Goal: Task Accomplishment & Management: Manage account settings

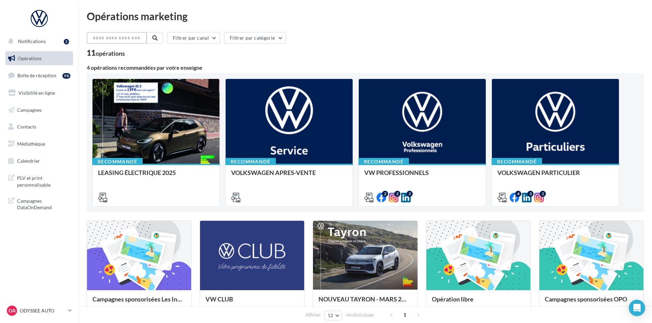
click at [122, 40] on input "text" at bounding box center [117, 38] width 60 height 12
type input "**********"
click at [157, 42] on button at bounding box center [154, 38] width 16 height 12
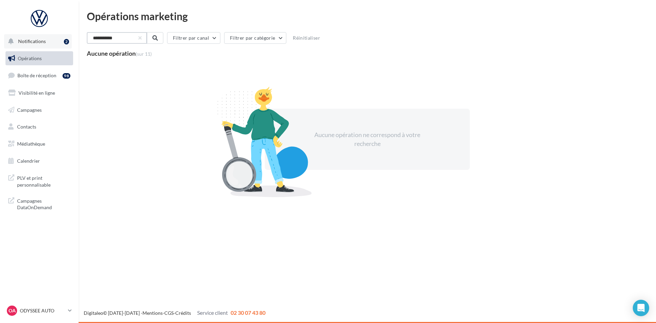
drag, startPoint x: 100, startPoint y: 39, endPoint x: 69, endPoint y: 38, distance: 30.8
click at [69, 38] on div "Notifications 2 Opérations Boîte de réception 98 Visibilité en ligne Campagnes …" at bounding box center [328, 161] width 656 height 323
type input "********"
click at [154, 36] on button at bounding box center [154, 38] width 16 height 12
click at [27, 30] on div at bounding box center [39, 21] width 68 height 26
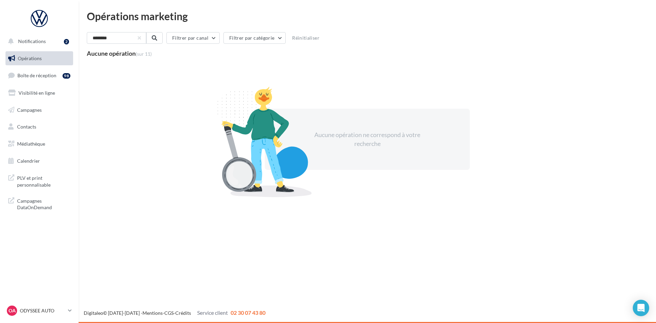
click at [34, 55] on span "Opérations" at bounding box center [30, 58] width 24 height 6
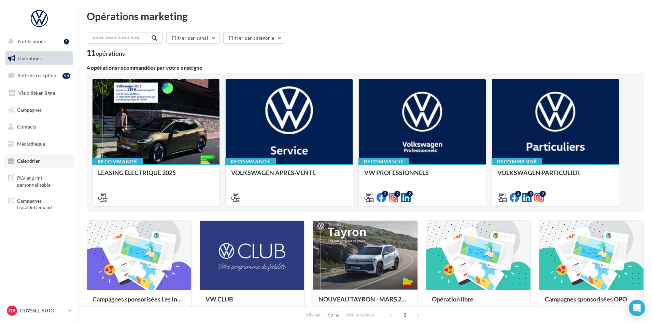
click at [26, 165] on link "Calendrier" at bounding box center [39, 161] width 70 height 14
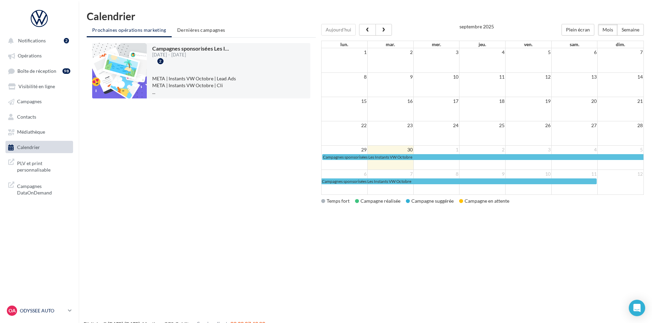
click at [68, 309] on link "OA ODYSSEE AUTO vw-lane-bou" at bounding box center [39, 310] width 68 height 13
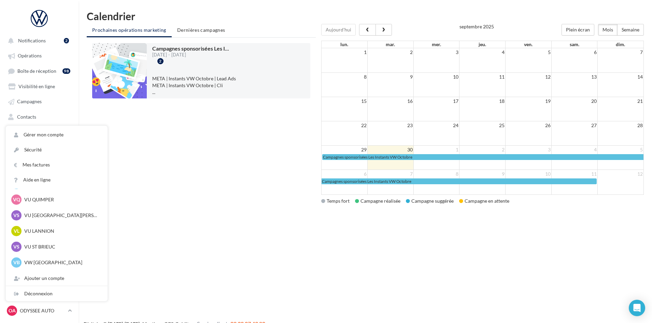
scroll to position [220, 0]
click at [198, 241] on div "Notifications 2 Opérations Boîte de réception 98 Visibilité en ligne Campagnes …" at bounding box center [326, 172] width 652 height 323
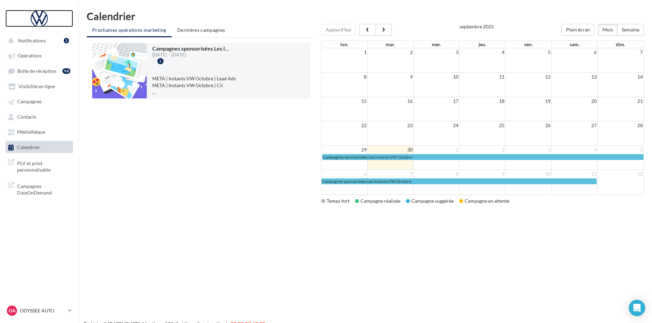
click at [34, 22] on div at bounding box center [39, 18] width 55 height 17
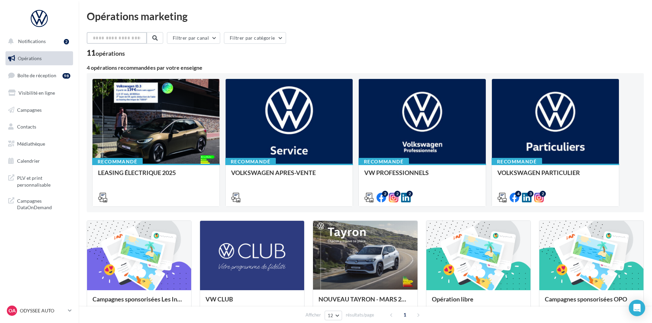
click at [120, 39] on input "text" at bounding box center [117, 38] width 60 height 12
drag, startPoint x: 129, startPoint y: 37, endPoint x: 8, endPoint y: 33, distance: 121.7
click at [8, 33] on div "Notifications 2 Opérations Boîte de réception 98 Visibilité en ligne Campagnes …" at bounding box center [326, 255] width 652 height 511
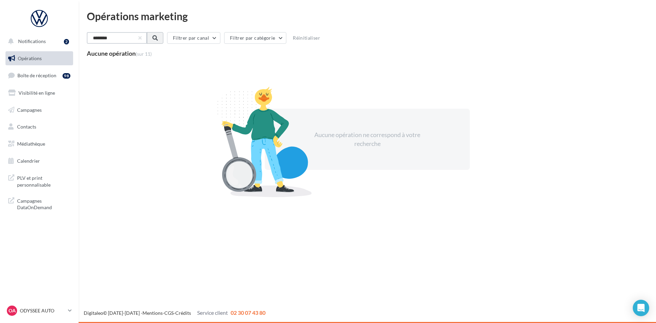
type input "********"
click at [162, 36] on button at bounding box center [154, 38] width 16 height 12
click at [209, 41] on button "Filtrer par canal" at bounding box center [192, 38] width 53 height 12
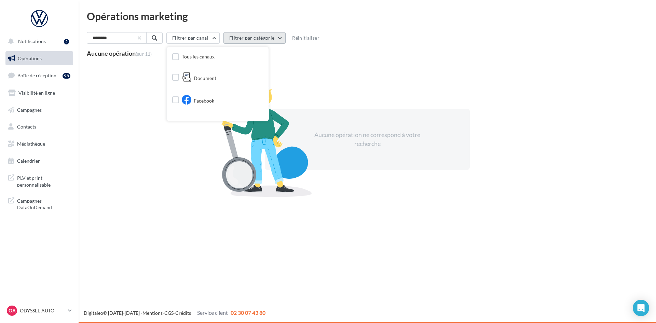
click at [276, 36] on button "Filtrer par catégorie" at bounding box center [254, 38] width 62 height 12
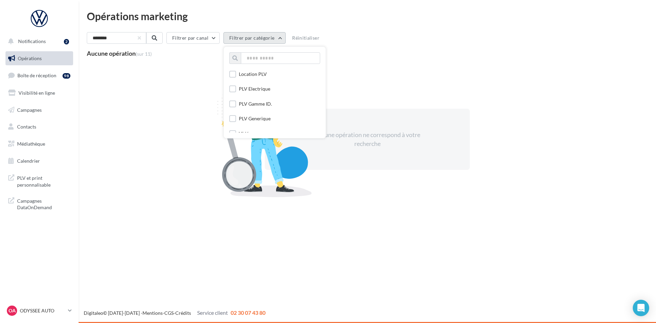
scroll to position [852, 0]
click at [41, 308] on p "ODYSSEE AUTO" at bounding box center [42, 310] width 45 height 7
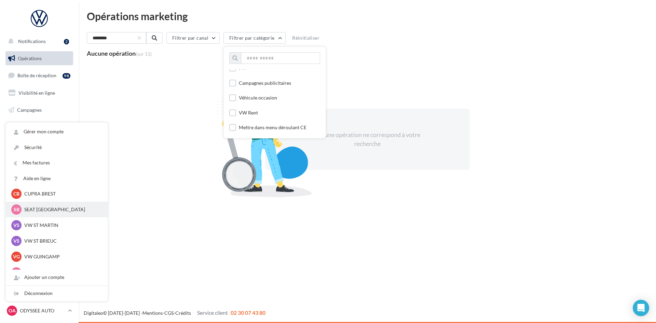
scroll to position [0, 0]
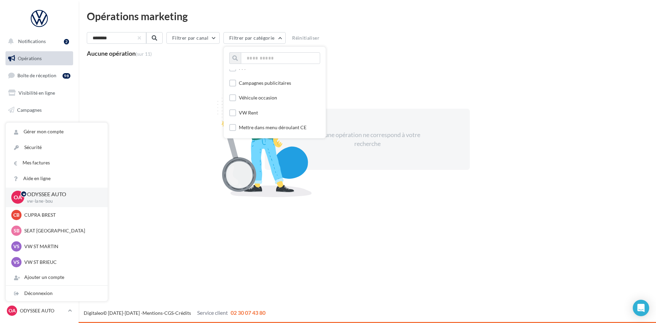
click at [48, 192] on p "ODYSSEE AUTO" at bounding box center [62, 194] width 70 height 8
click at [38, 196] on p "ODYSSEE AUTO" at bounding box center [62, 194] width 70 height 8
